Goal: Task Accomplishment & Management: Manage account settings

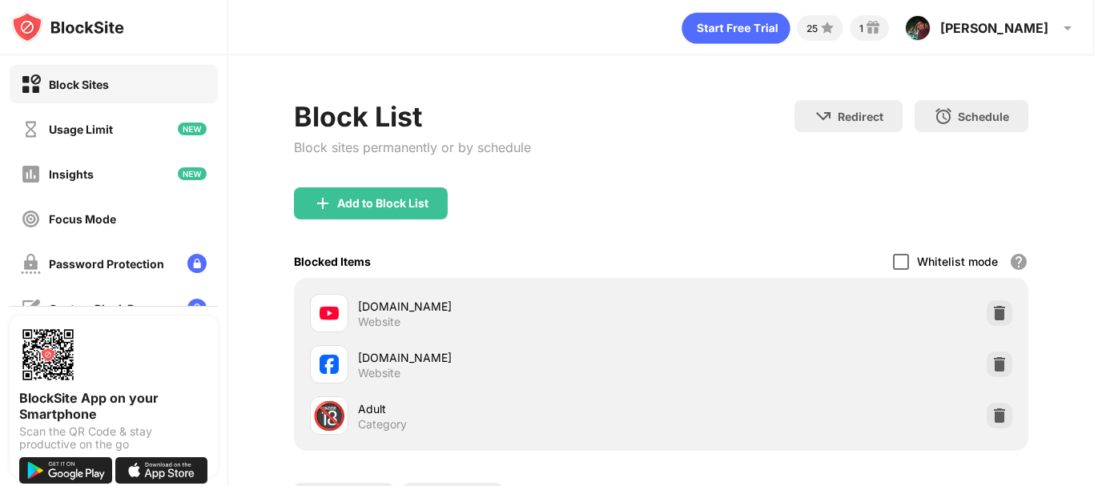
click at [893, 260] on div at bounding box center [901, 262] width 16 height 16
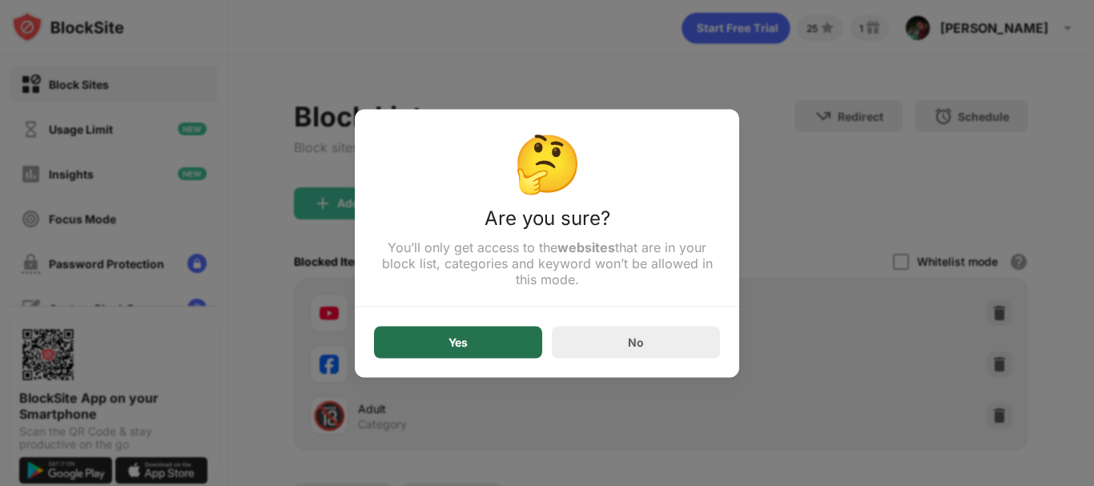
click at [503, 342] on div "Yes" at bounding box center [458, 342] width 168 height 32
